Goal: Navigation & Orientation: Find specific page/section

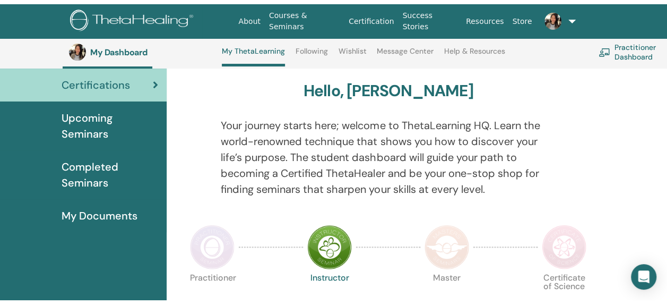
scroll to position [38, 0]
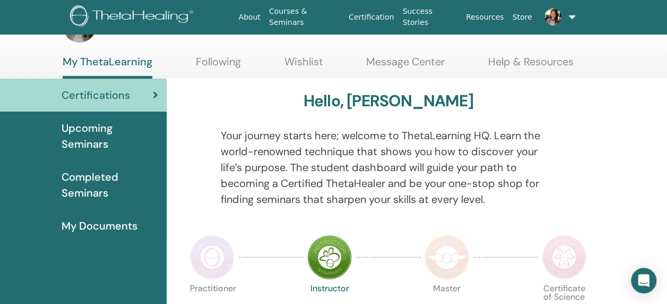
click at [73, 126] on span "Upcoming Seminars" at bounding box center [110, 136] width 97 height 32
click at [74, 131] on span "Upcoming Seminars" at bounding box center [110, 136] width 97 height 32
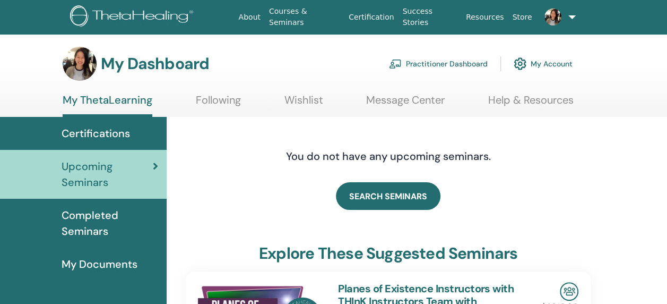
click at [84, 228] on span "Completed Seminars" at bounding box center [110, 223] width 97 height 32
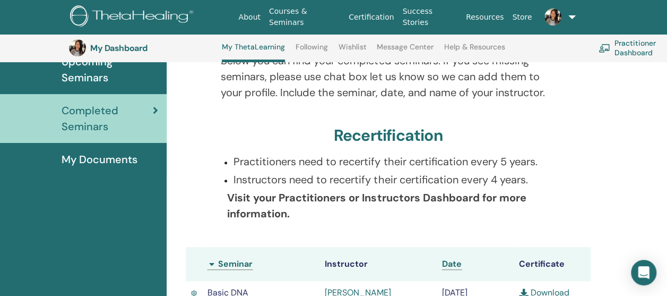
scroll to position [81, 0]
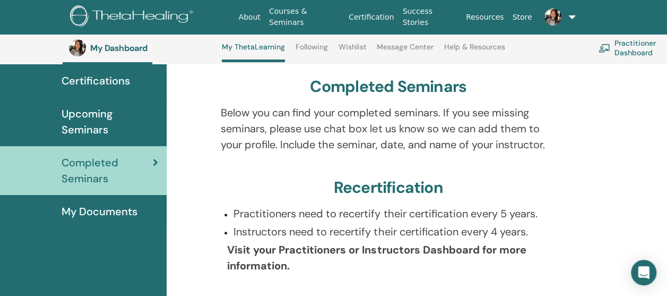
click at [96, 205] on span "My Documents" at bounding box center [100, 211] width 76 height 16
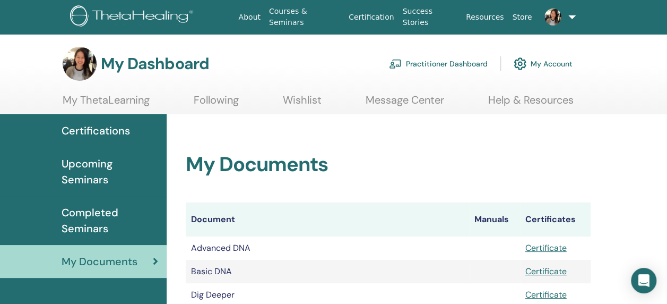
click at [461, 65] on link "Practitioner Dashboard" at bounding box center [438, 63] width 99 height 23
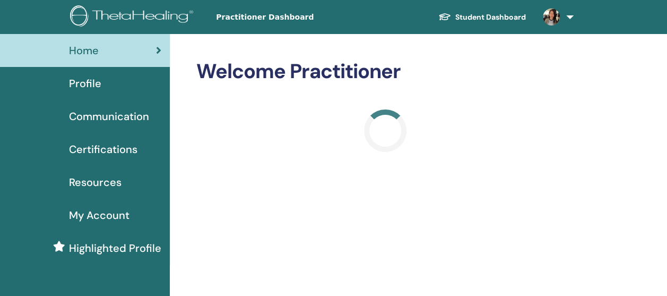
click at [91, 83] on span "Profile" at bounding box center [85, 83] width 32 height 16
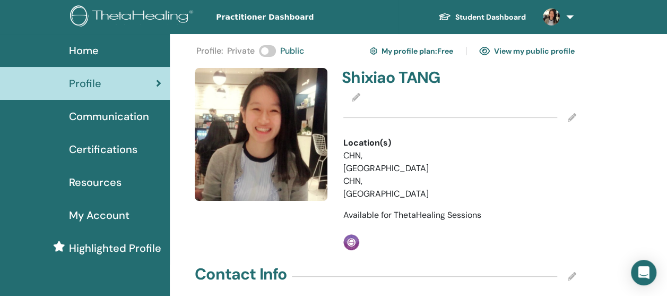
click at [506, 49] on link "View my public profile" at bounding box center [527, 50] width 96 height 17
